Goal: Information Seeking & Learning: Learn about a topic

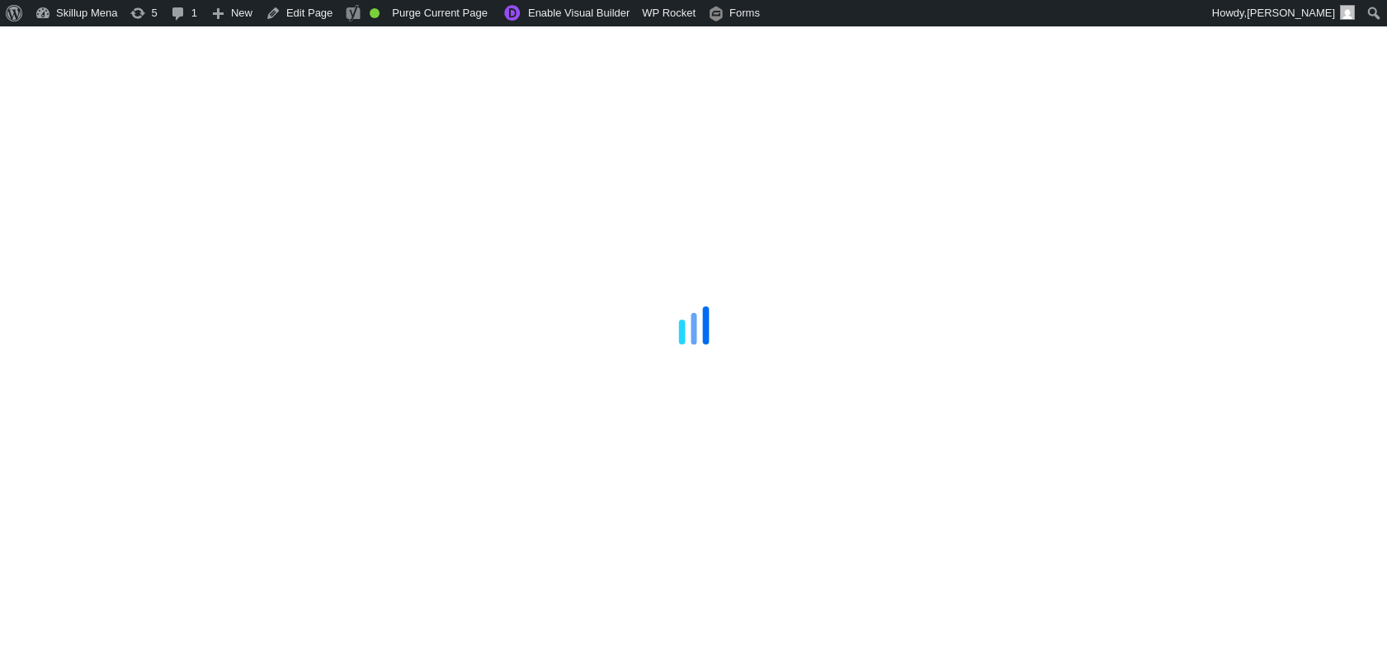
scroll to position [275, 0]
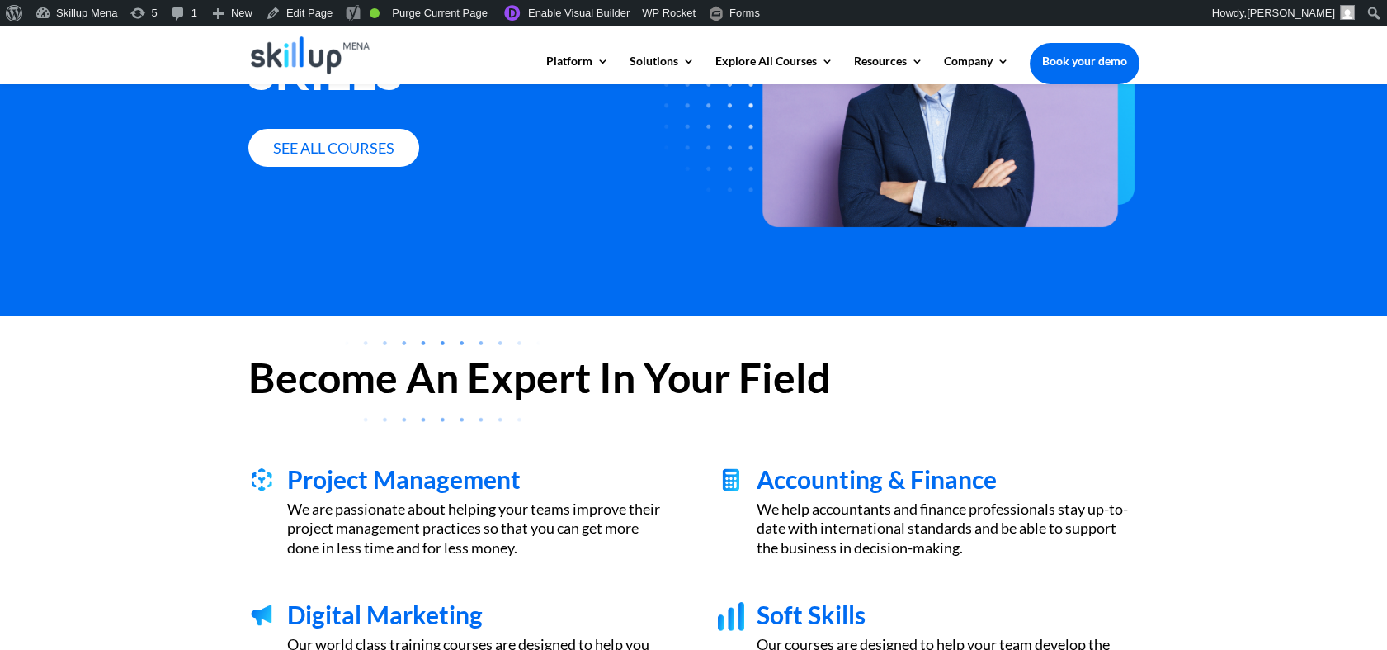
click at [430, 527] on div "We are passionate about helping your teams improve their project management pra…" at bounding box center [478, 528] width 382 height 58
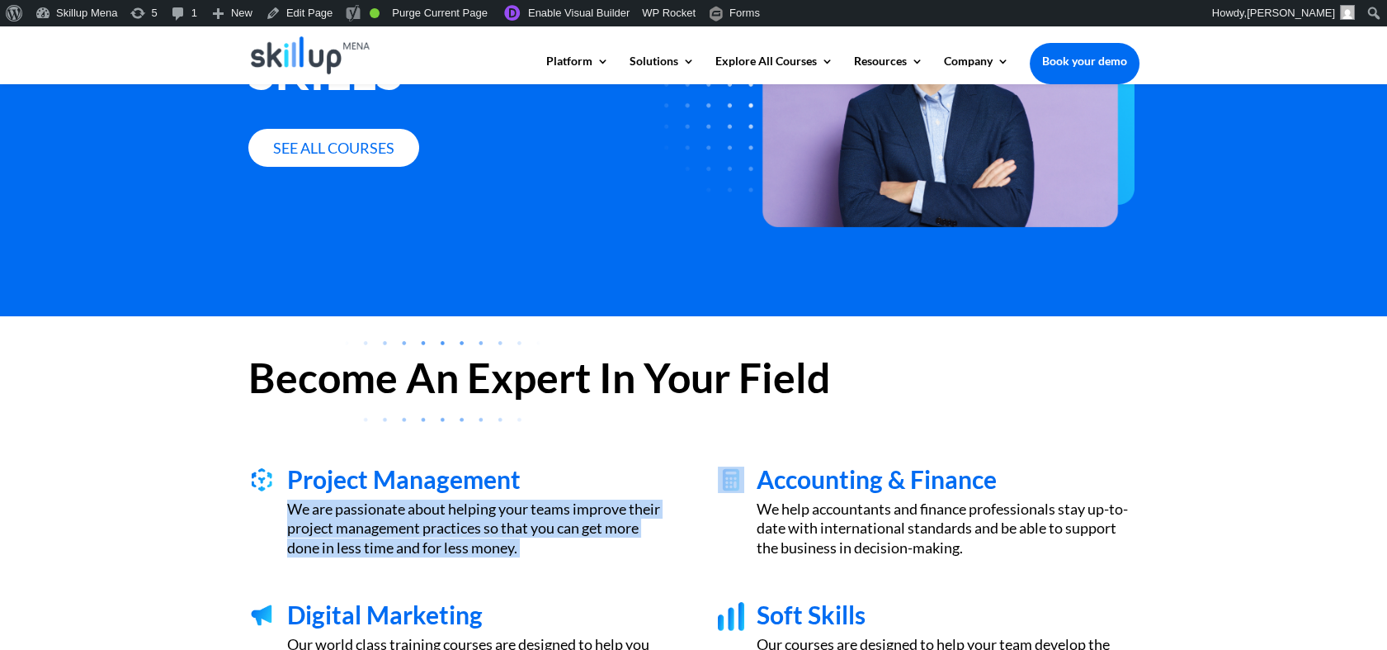
click at [430, 527] on div "We are passionate about helping your teams improve their project management pra…" at bounding box center [478, 528] width 382 height 58
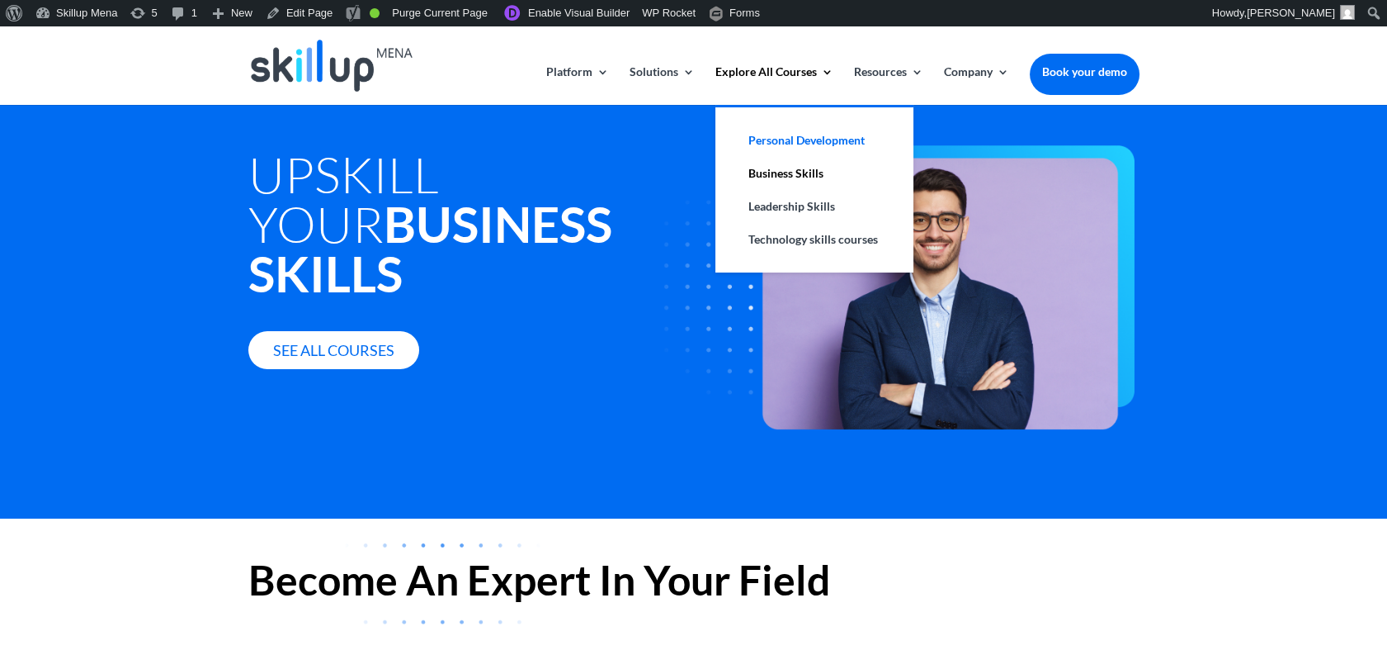
scroll to position [0, 0]
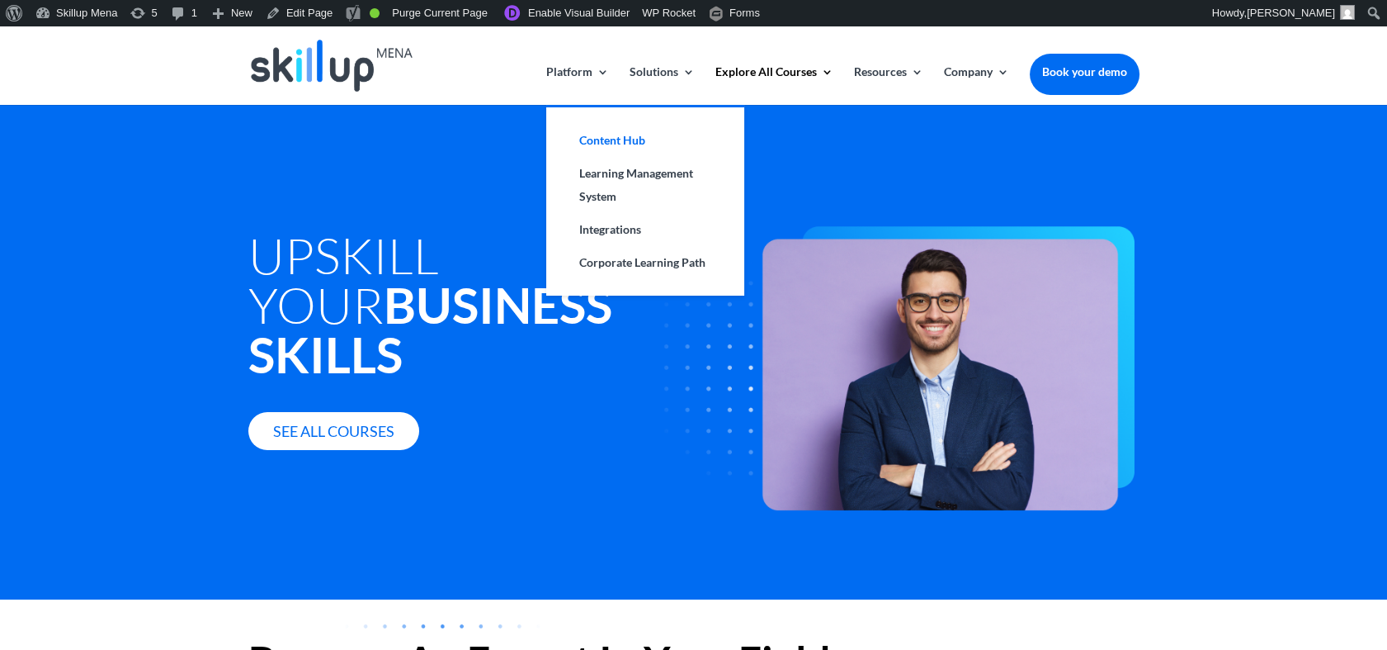
click at [634, 135] on link "Content Hub" at bounding box center [645, 140] width 165 height 33
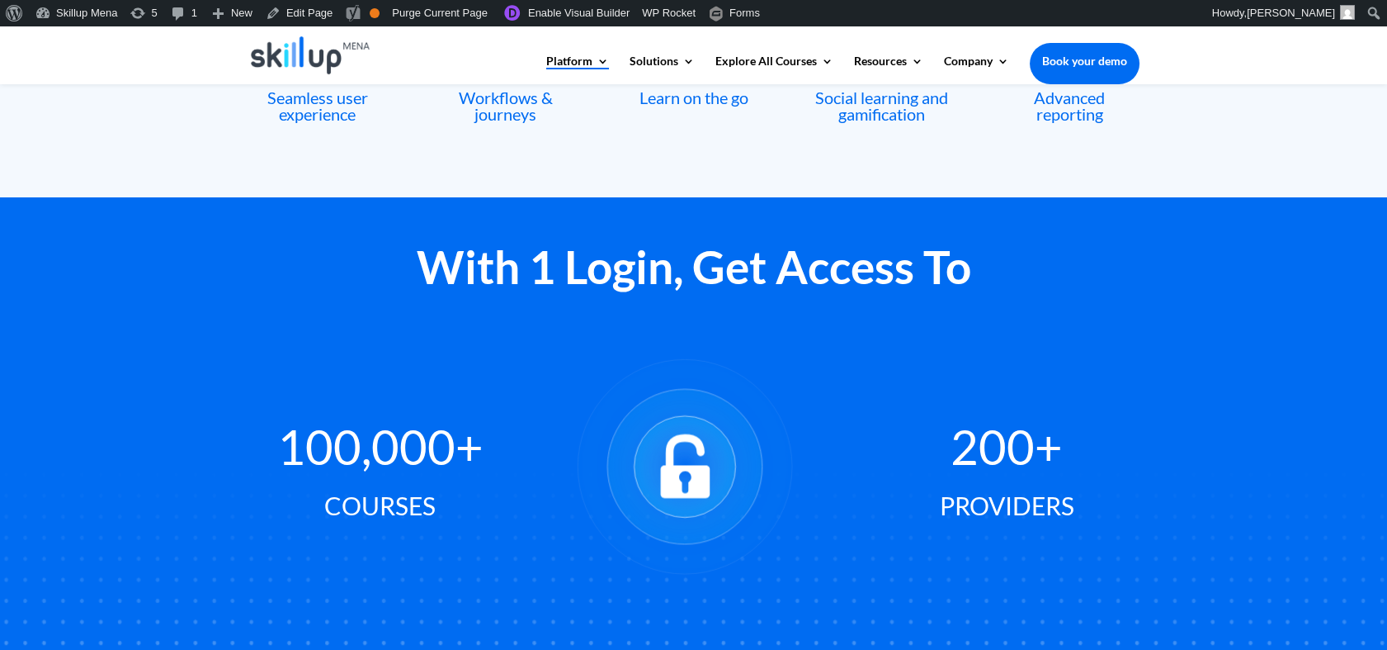
scroll to position [842, 0]
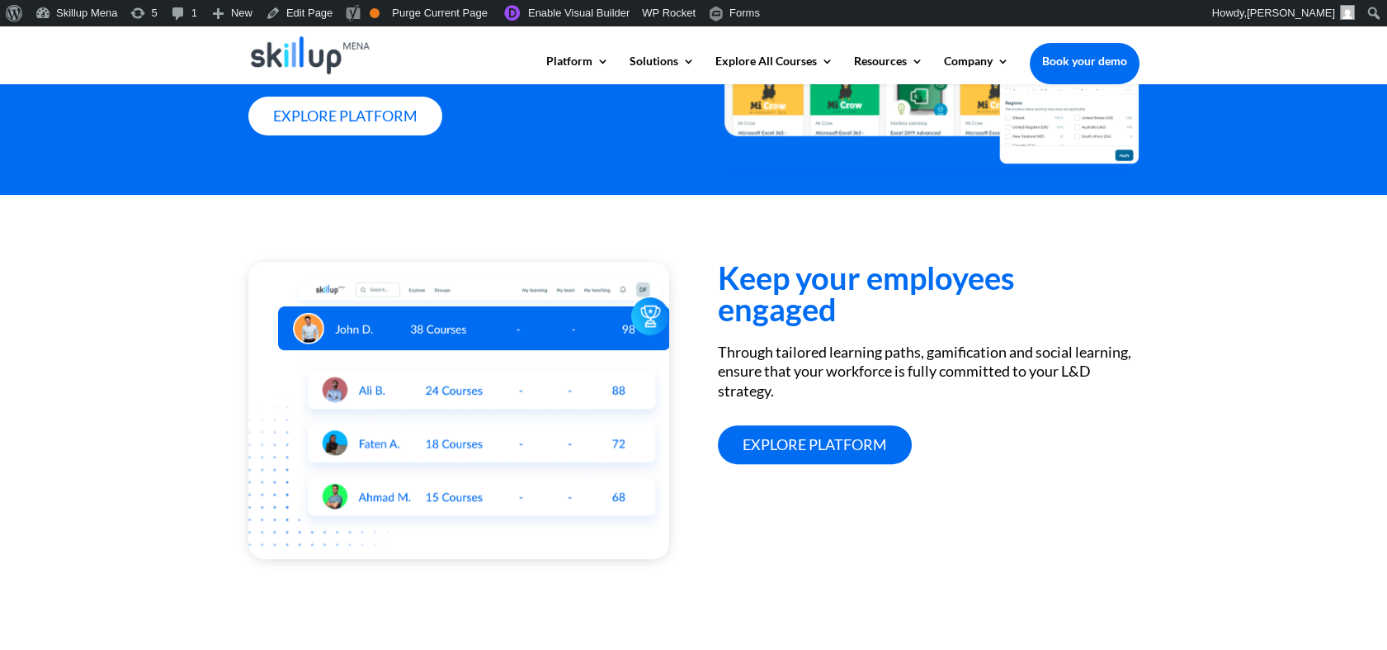
scroll to position [1304, 0]
